Goal: Navigation & Orientation: Find specific page/section

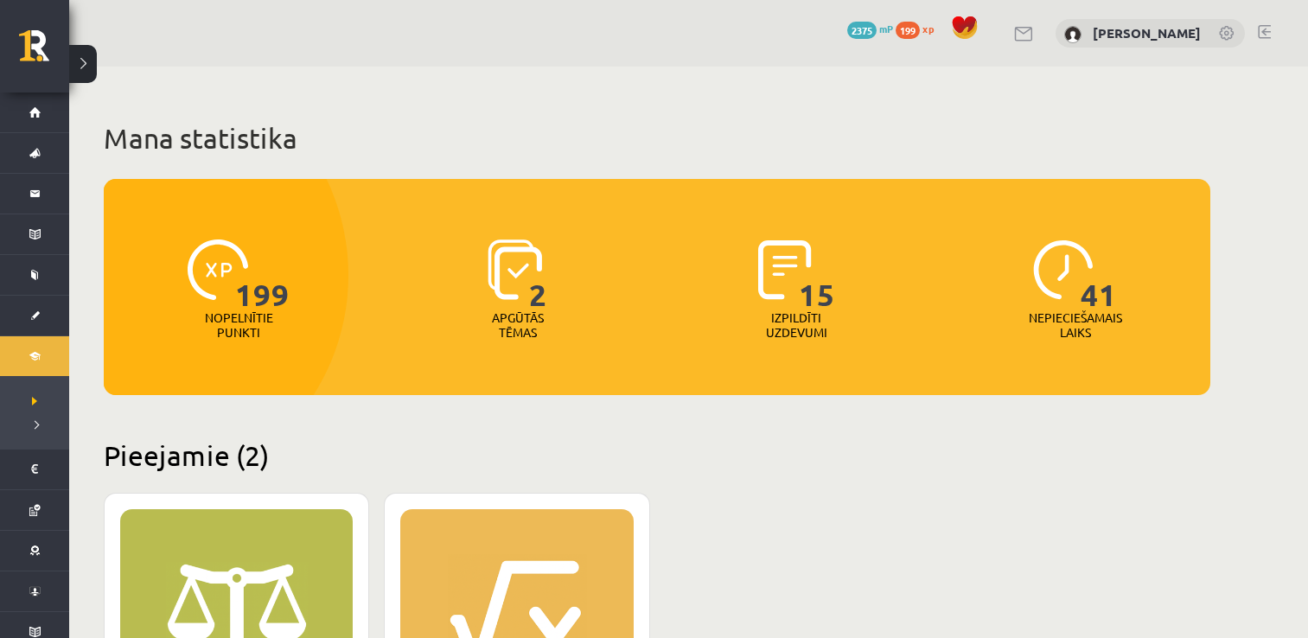
scroll to position [432, 0]
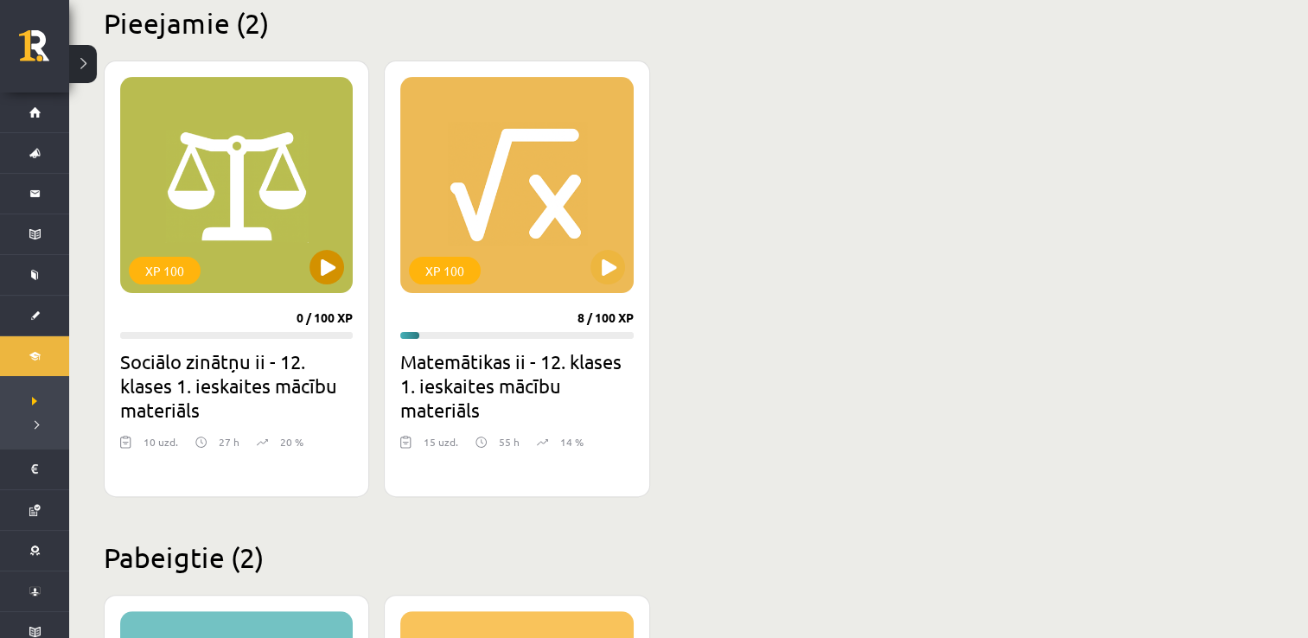
click at [272, 209] on div "XP 100" at bounding box center [236, 185] width 233 height 216
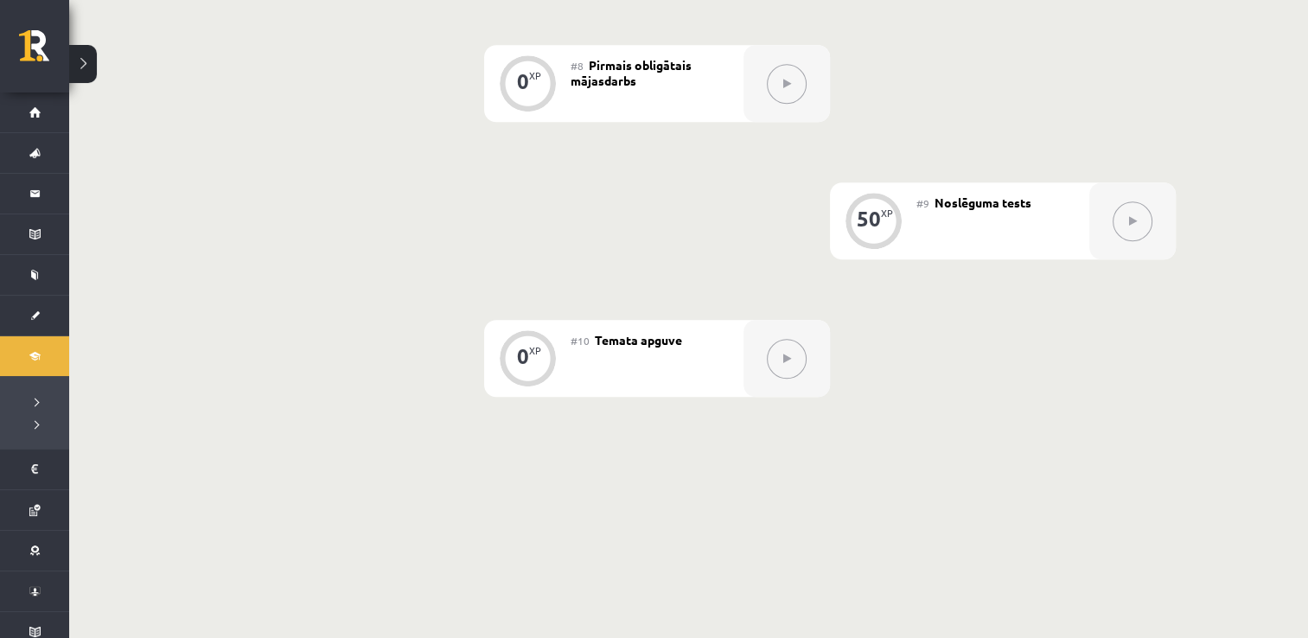
scroll to position [1297, 0]
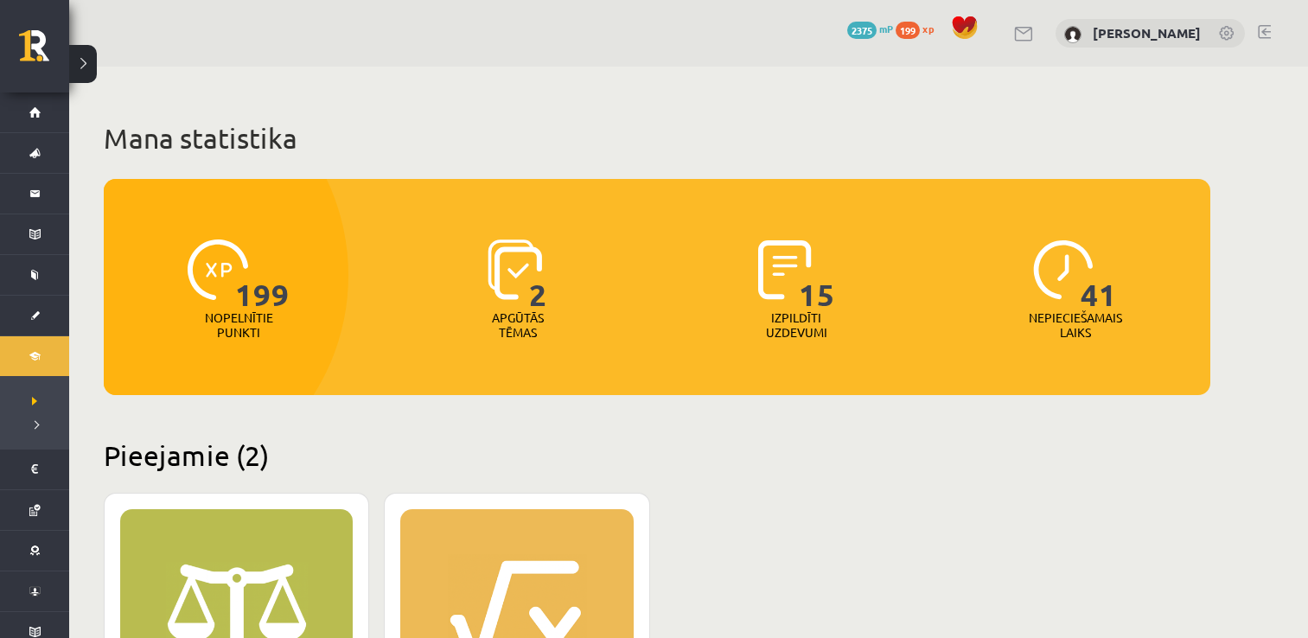
scroll to position [432, 0]
